Goal: Task Accomplishment & Management: Use online tool/utility

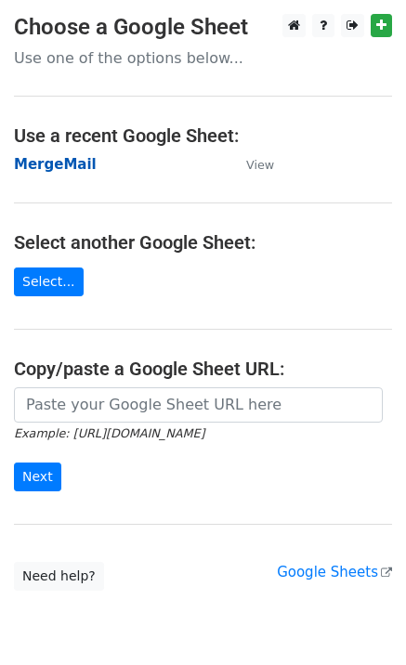
click at [77, 162] on strong "MergeMail" at bounding box center [55, 164] width 83 height 17
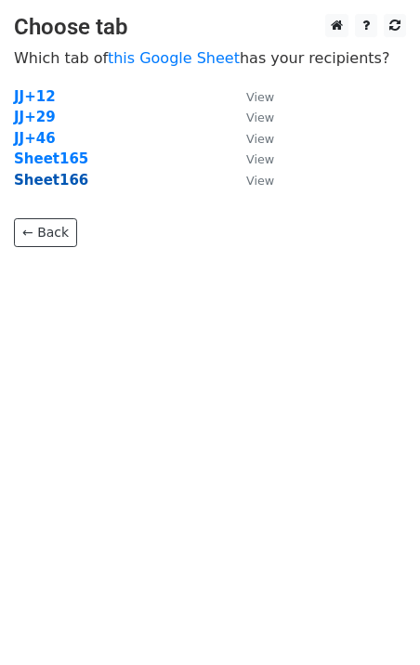
click at [62, 187] on strong "Sheet166" at bounding box center [51, 180] width 74 height 17
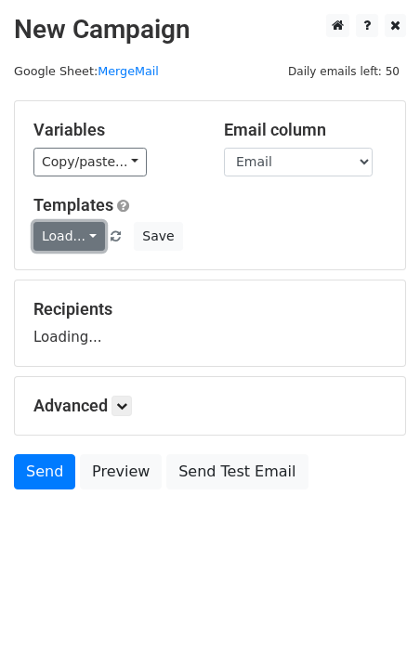
click at [64, 234] on link "Load..." at bounding box center [69, 236] width 72 height 29
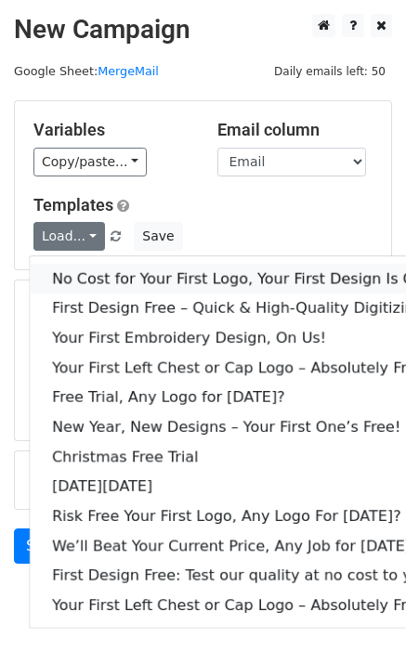
click at [128, 277] on link "No Cost for Your First Logo, Your First Design Is On Us!" at bounding box center [253, 279] width 446 height 30
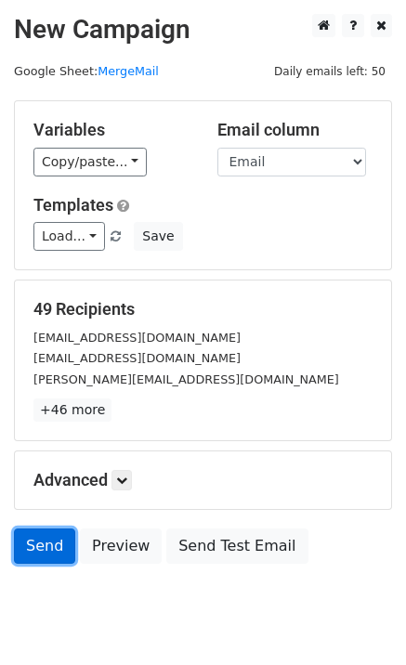
click at [46, 539] on link "Send" at bounding box center [44, 546] width 61 height 35
